Goal: Navigation & Orientation: Find specific page/section

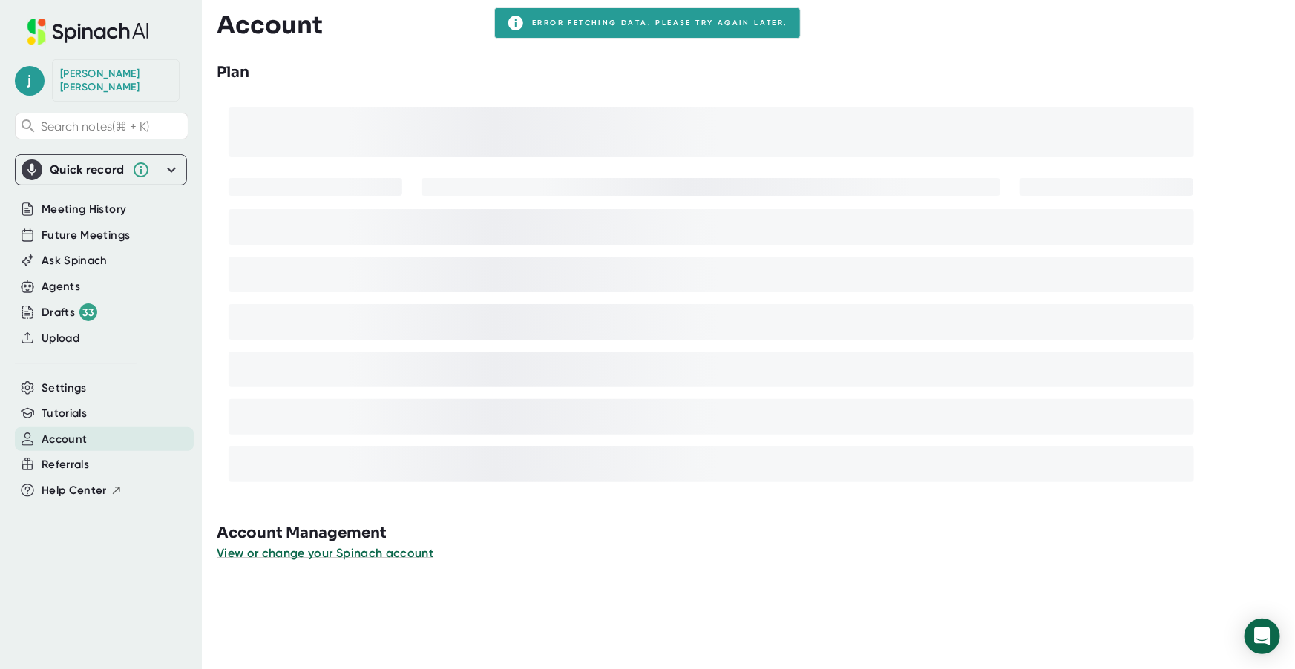
click at [868, 547] on div "View or change your Spinach account" at bounding box center [756, 554] width 1078 height 18
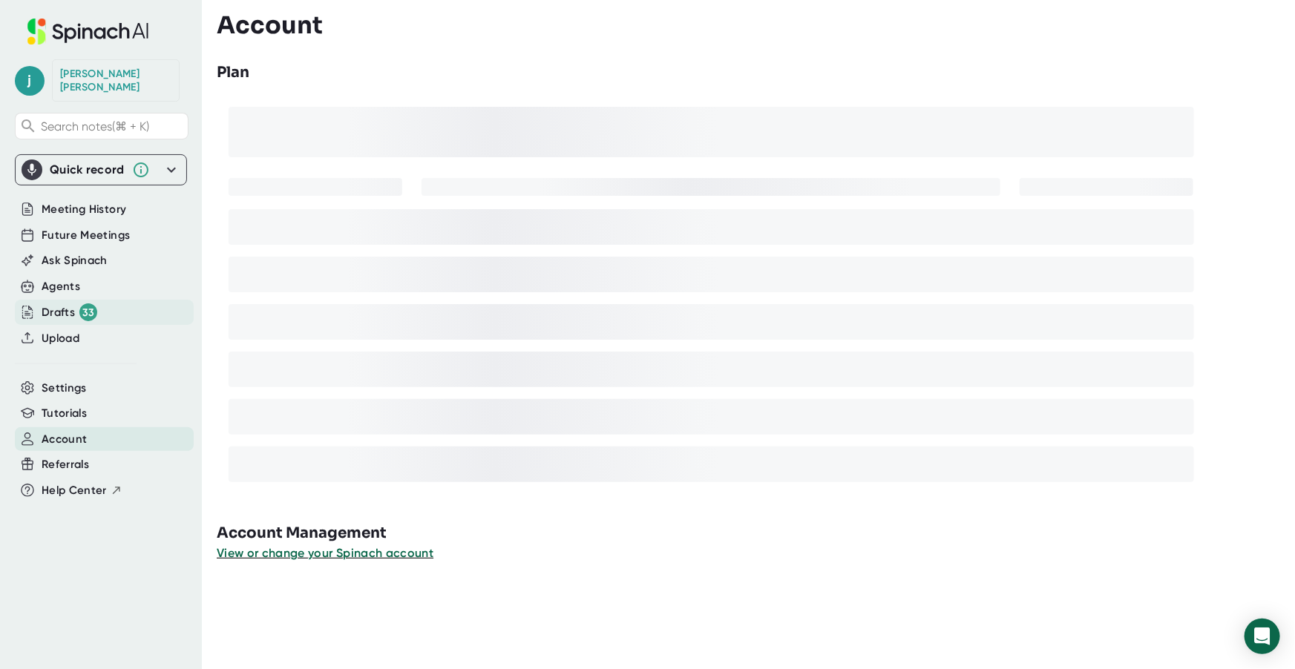
click at [92, 300] on div "Drafts 33" at bounding box center [104, 312] width 179 height 25
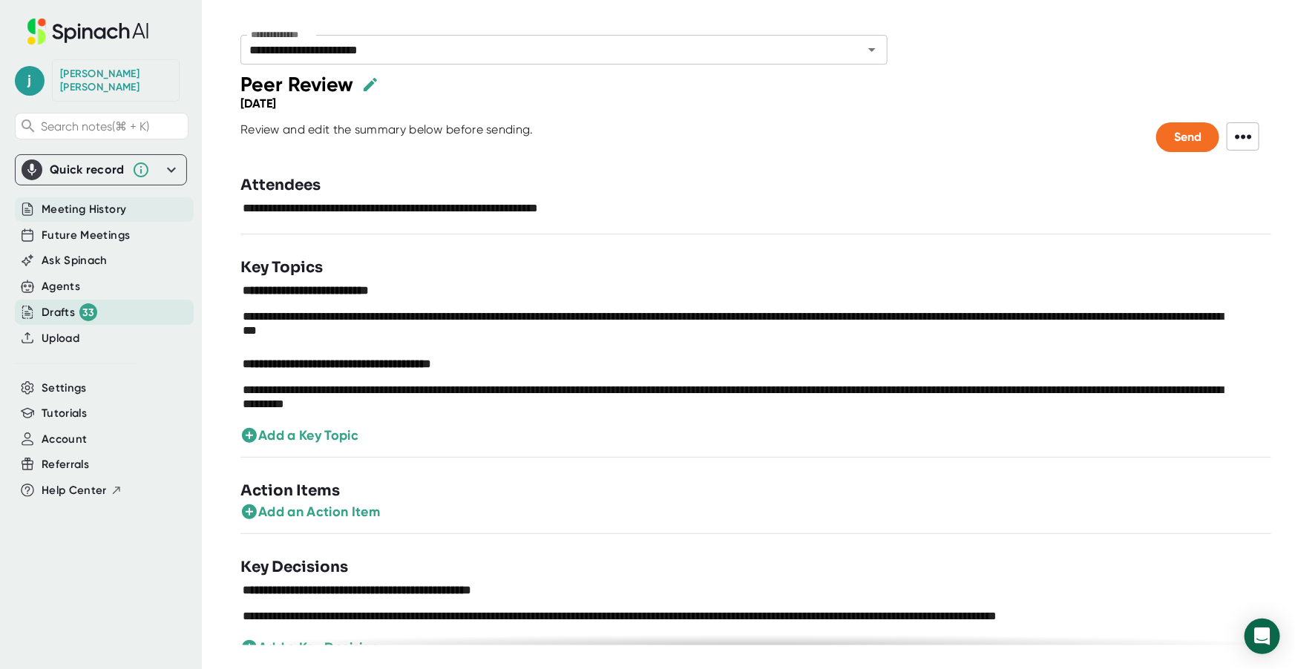
click at [123, 201] on span "Meeting History" at bounding box center [84, 209] width 85 height 17
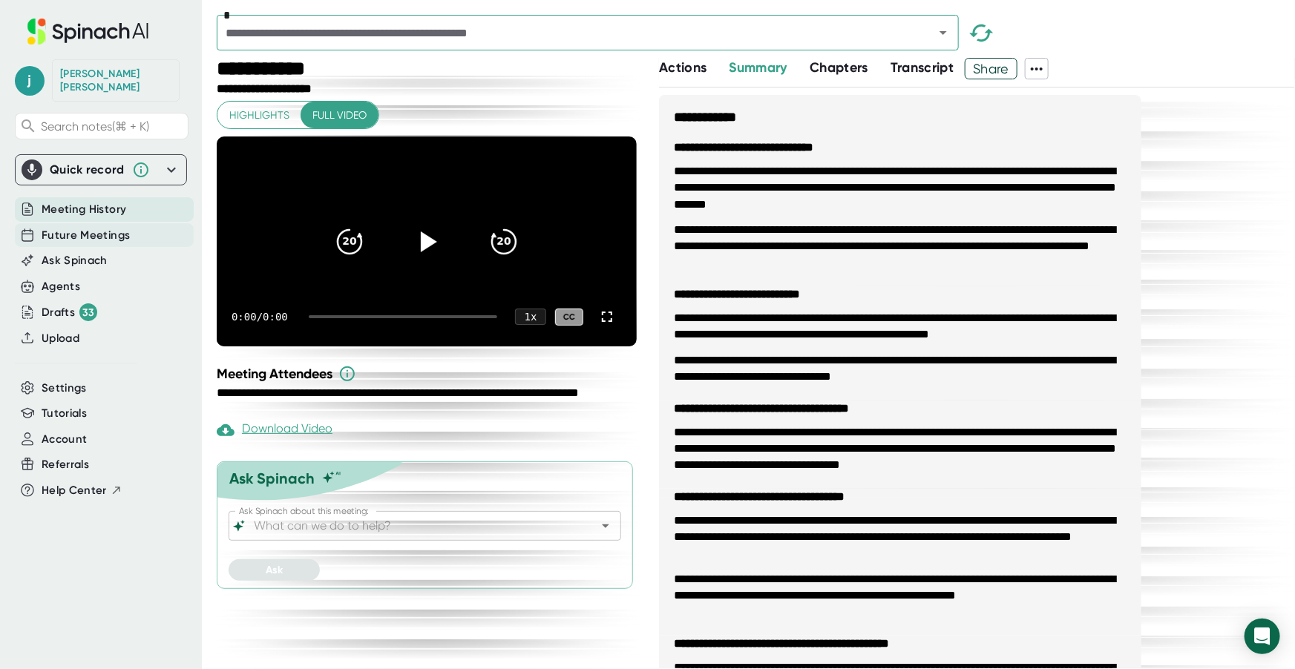
click at [114, 227] on span "Future Meetings" at bounding box center [86, 235] width 88 height 17
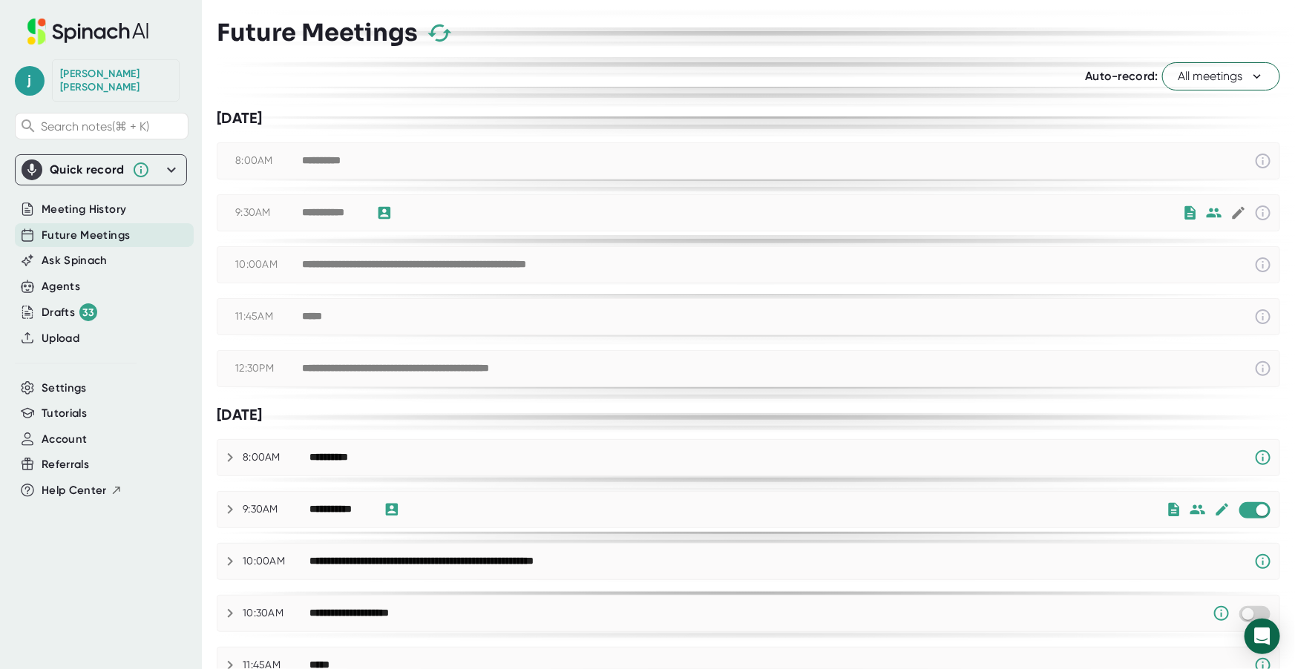
click at [1181, 79] on span "All meetings" at bounding box center [1221, 77] width 87 height 18
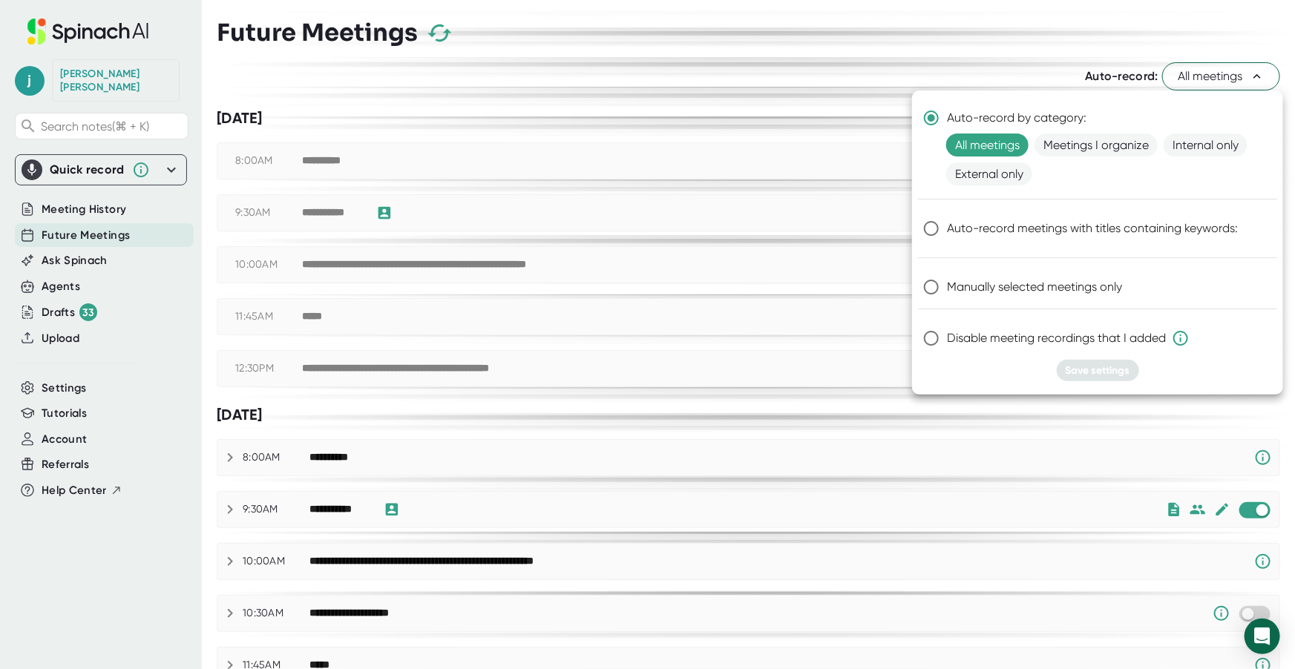
click at [705, 102] on div at bounding box center [647, 334] width 1295 height 669
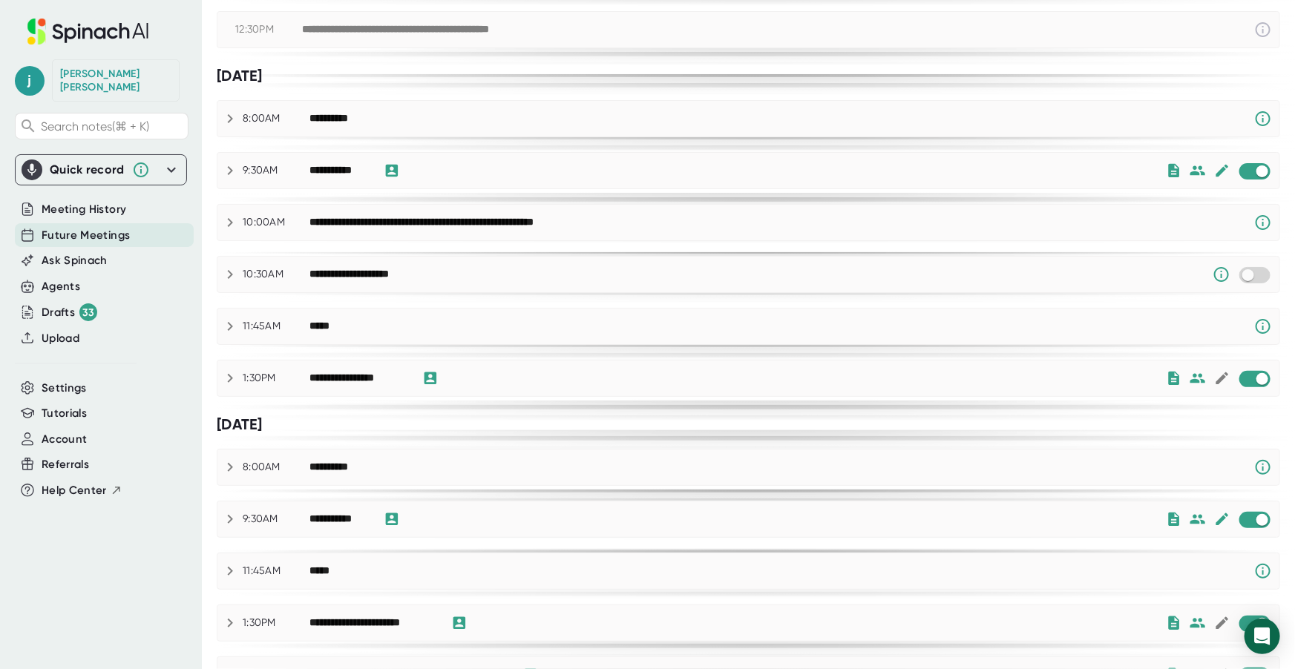
scroll to position [438, 0]
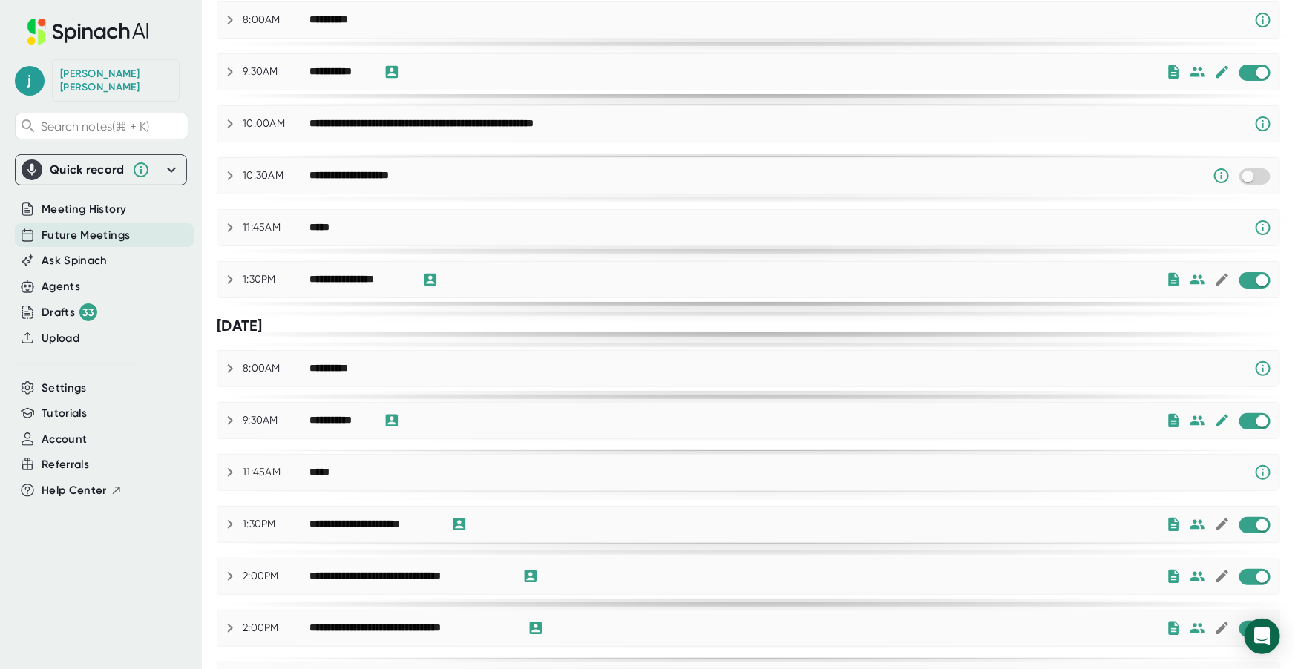
click at [104, 548] on div "[PERSON_NAME] Search notes (⌘ + K) Quick record Include tab audio Start Recordi…" at bounding box center [101, 326] width 202 height 652
click at [59, 431] on span "Account" at bounding box center [64, 439] width 45 height 17
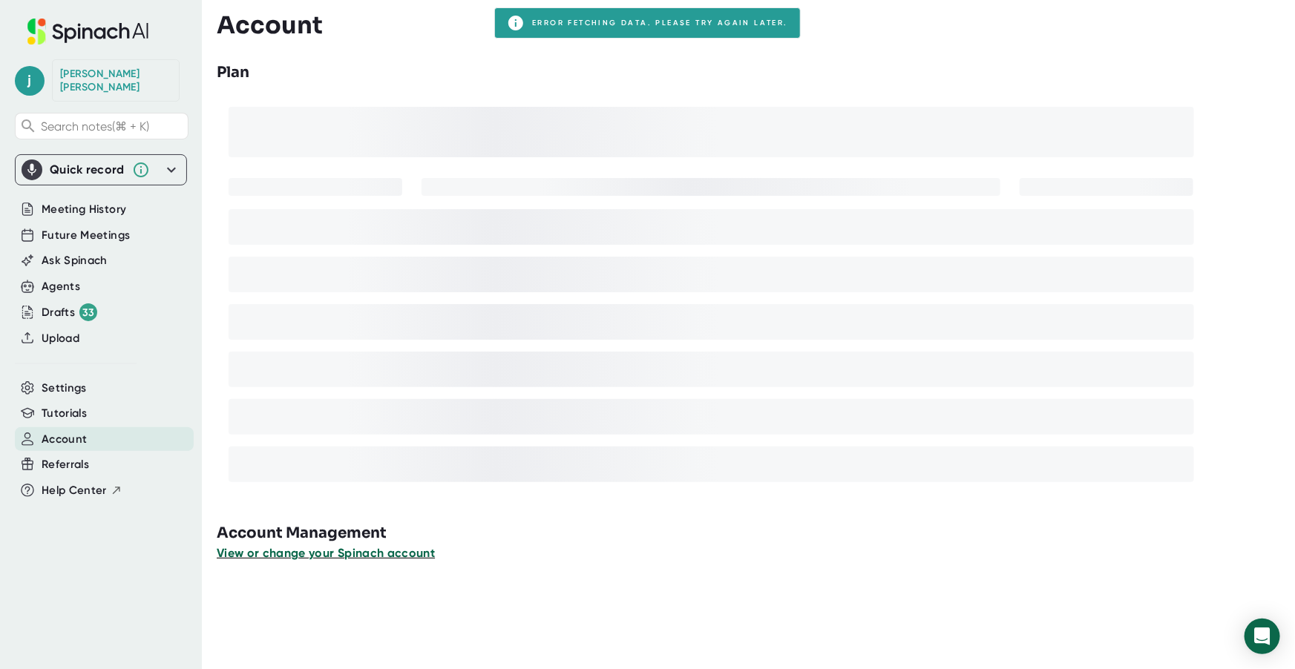
click at [295, 549] on span "View or change your Spinach account" at bounding box center [326, 553] width 218 height 14
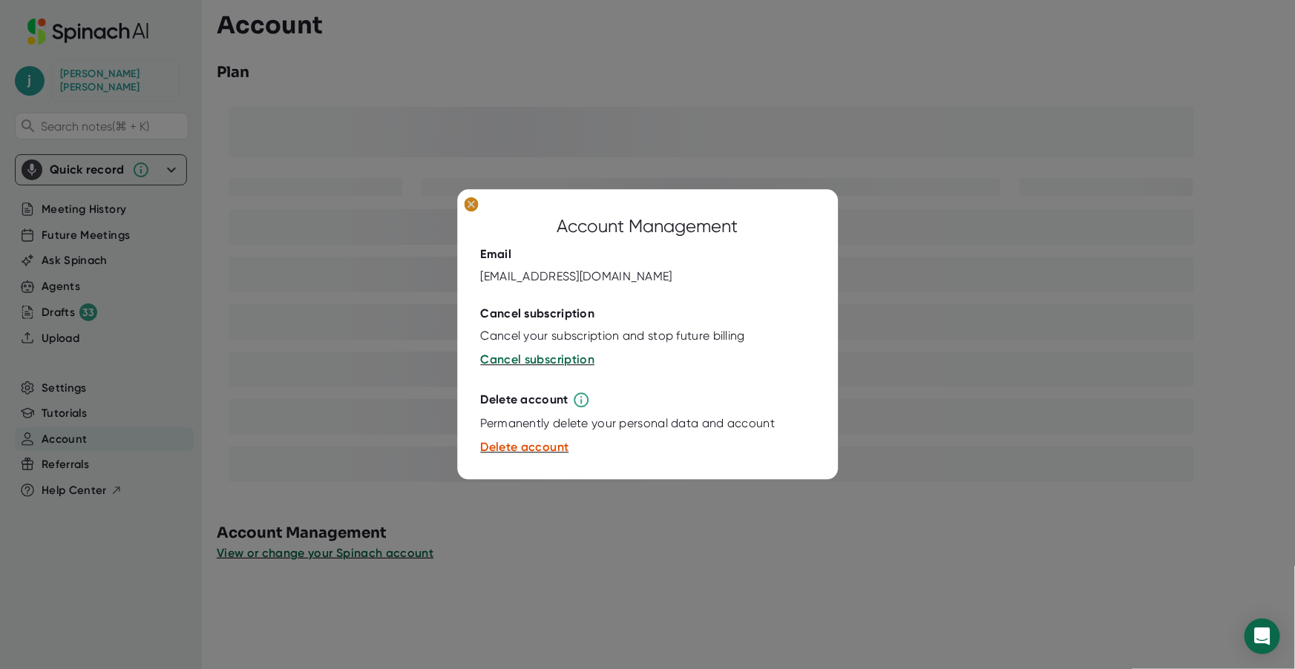
click at [470, 201] on ellipse at bounding box center [471, 204] width 14 height 15
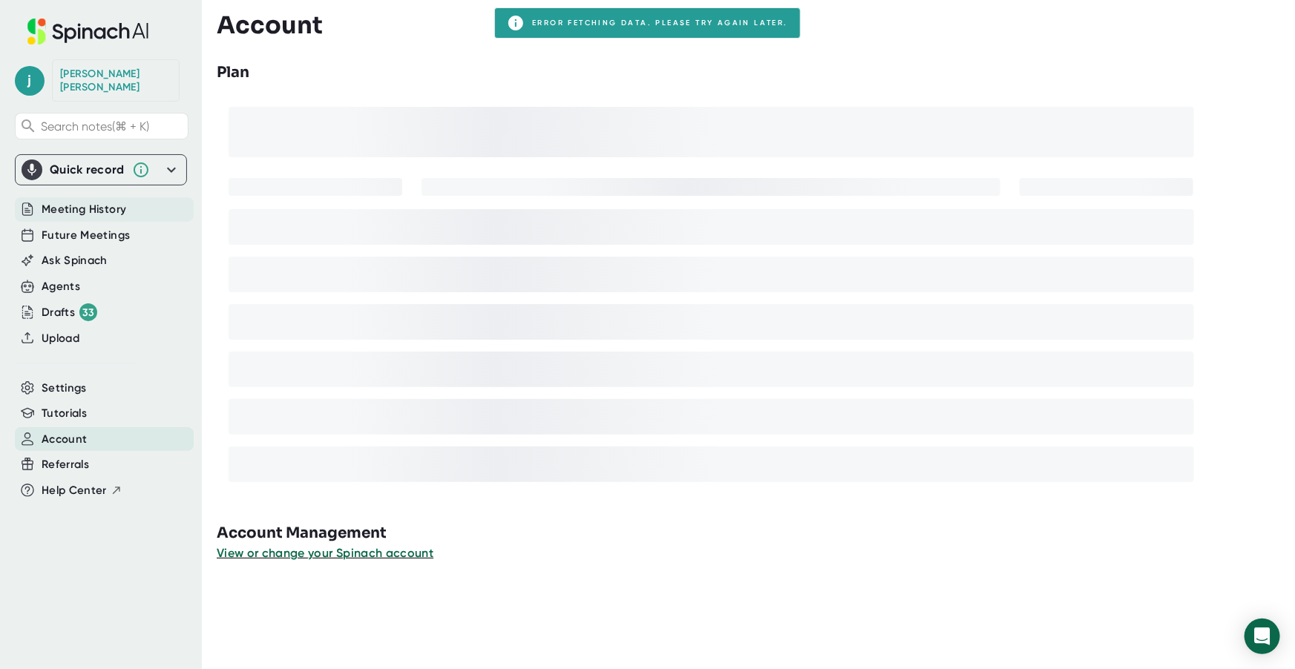
click at [116, 201] on span "Meeting History" at bounding box center [84, 209] width 85 height 17
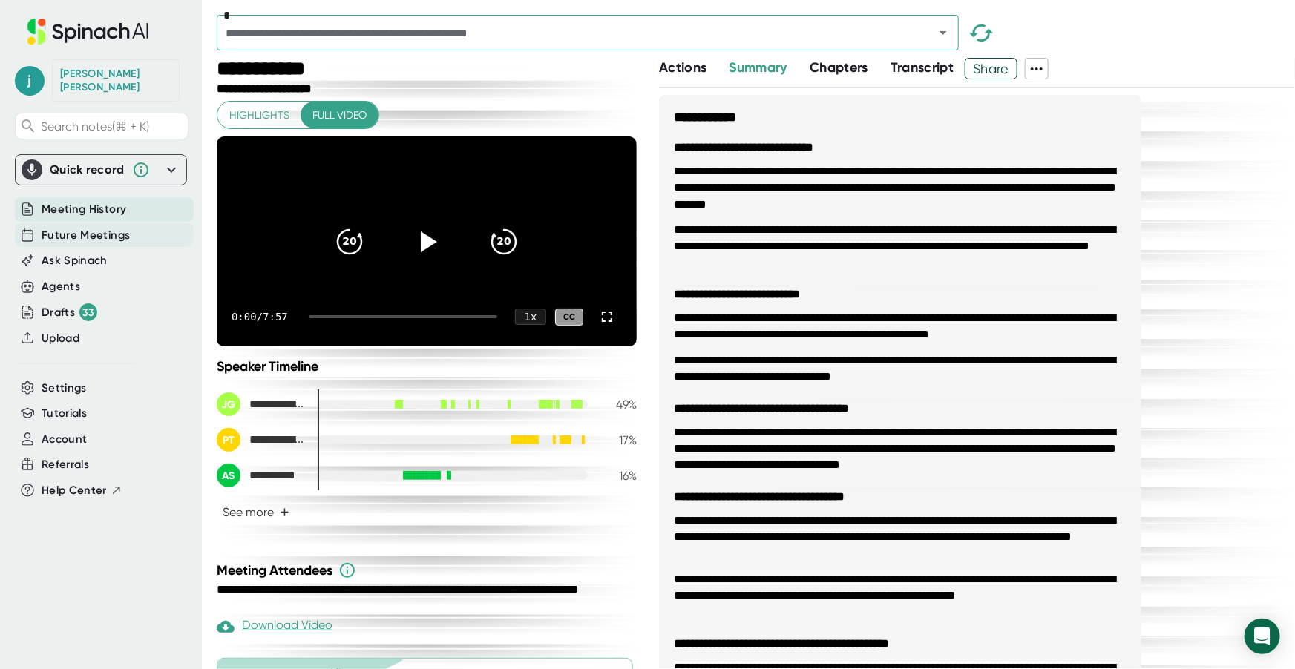
click at [101, 227] on span "Future Meetings" at bounding box center [86, 235] width 88 height 17
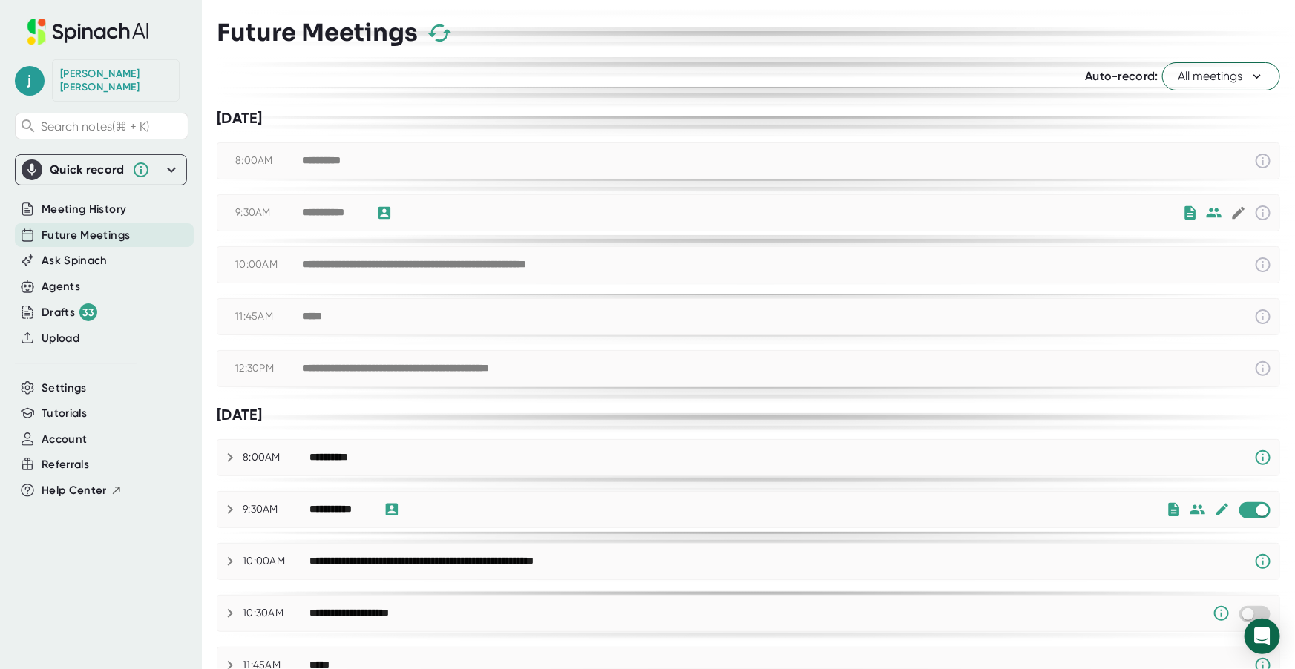
click at [89, 254] on span "Ask Spinach" at bounding box center [75, 260] width 66 height 17
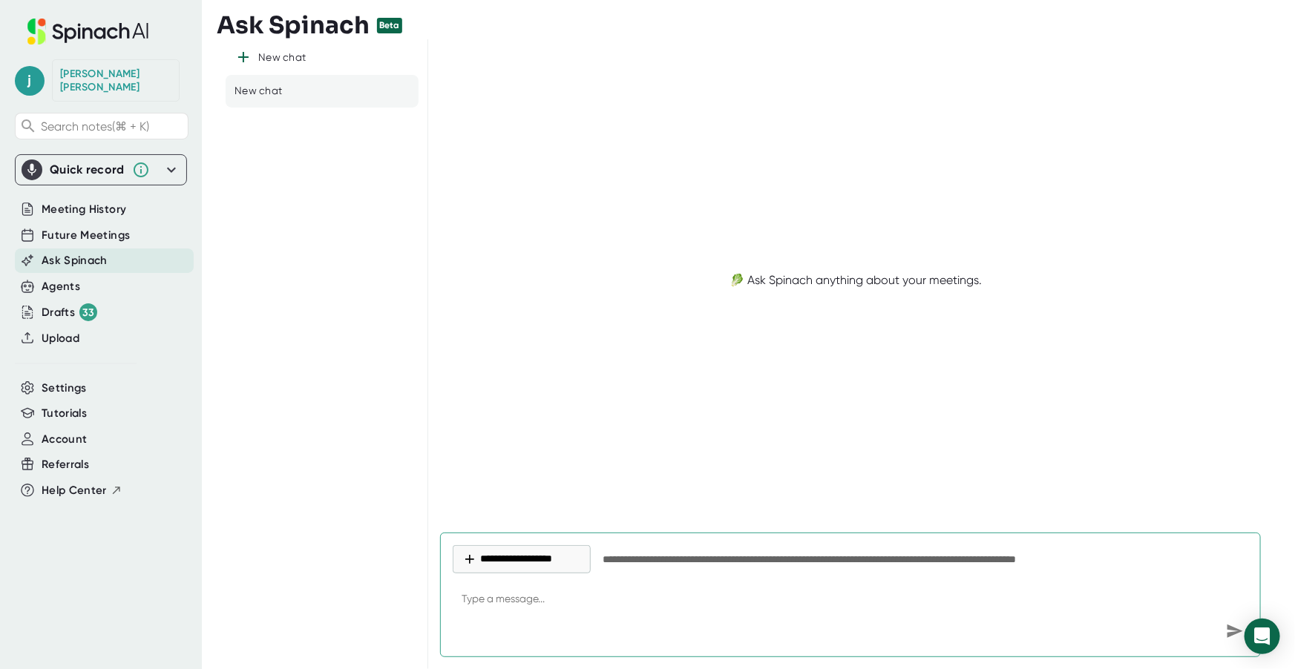
type textarea "x"
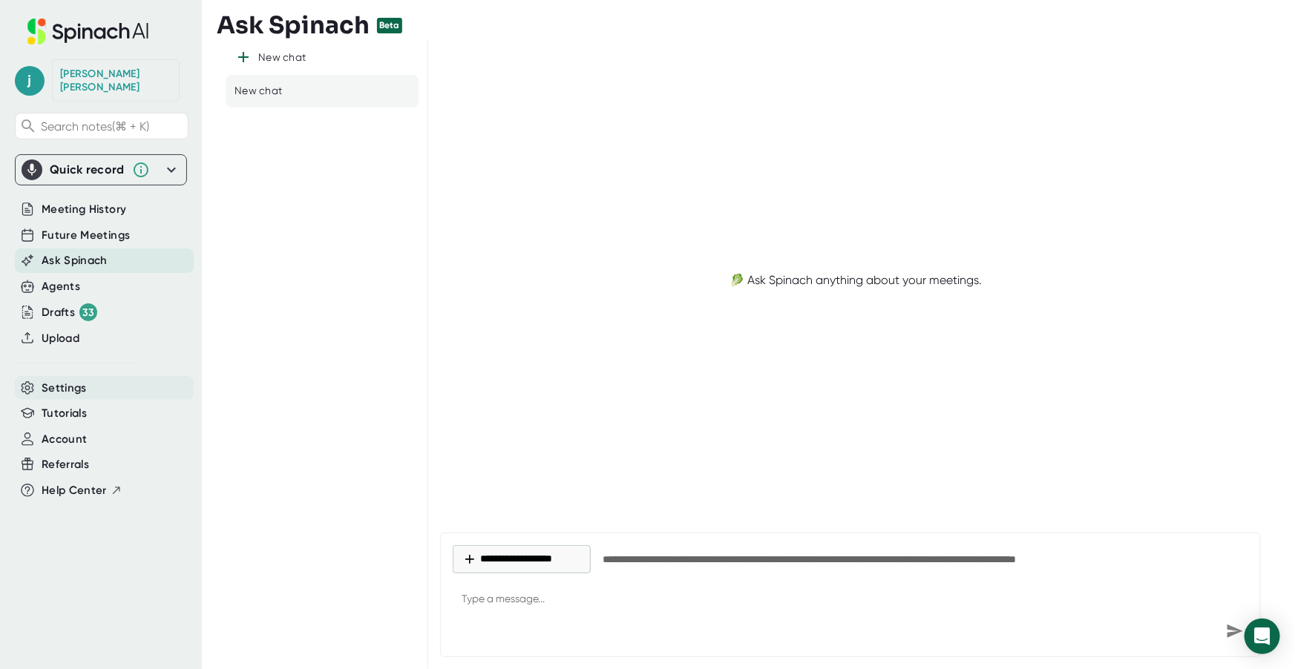
click at [85, 376] on div "Settings" at bounding box center [104, 388] width 179 height 24
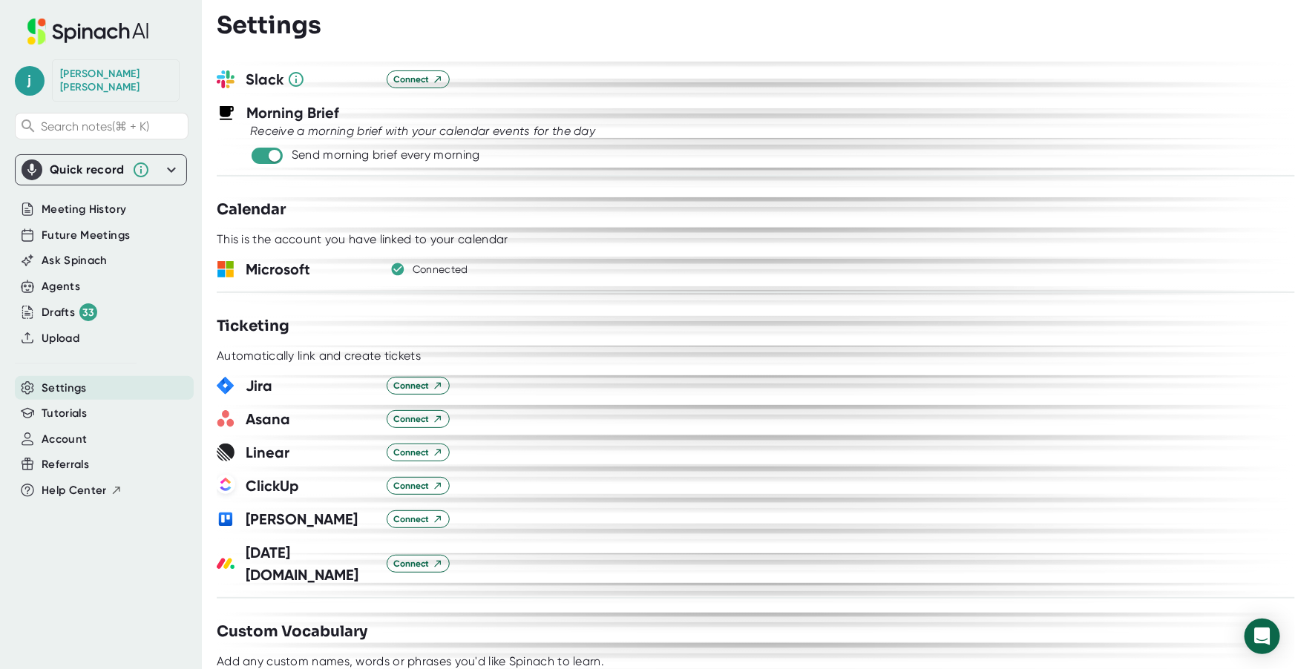
scroll to position [724, 0]
click at [71, 456] on span "Referrals" at bounding box center [66, 464] width 48 height 17
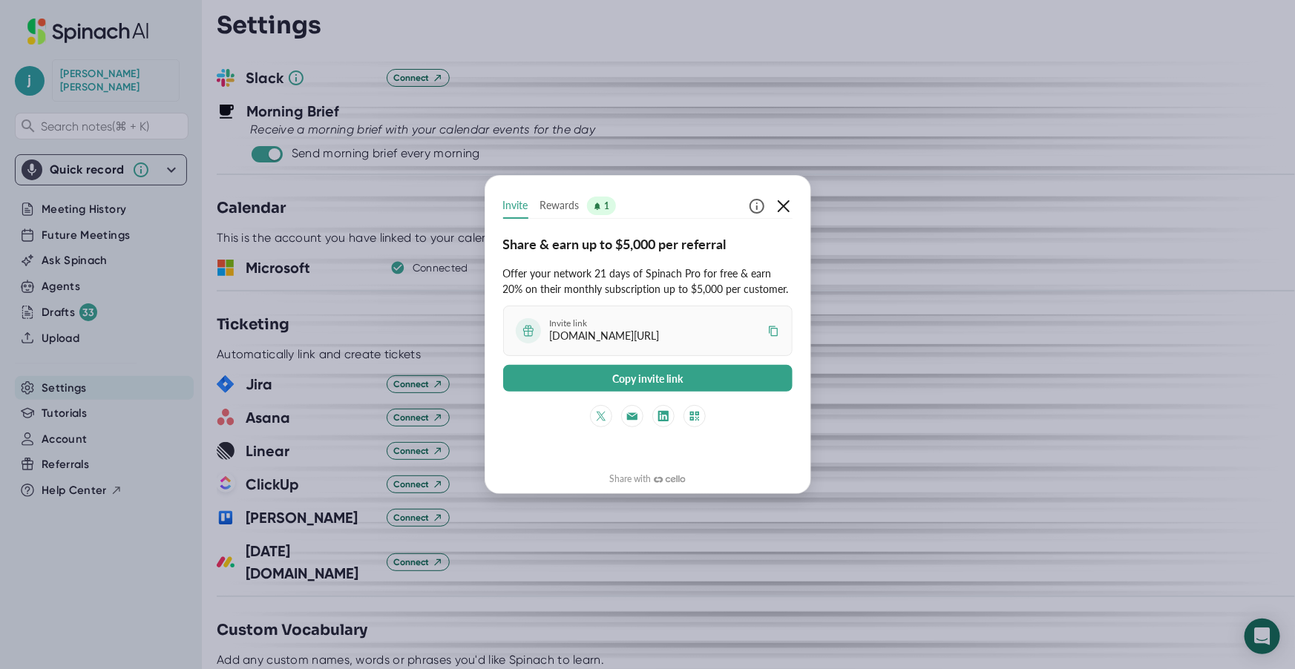
click at [788, 205] on icon "button" at bounding box center [784, 206] width 18 height 18
